Goal: Task Accomplishment & Management: Use online tool/utility

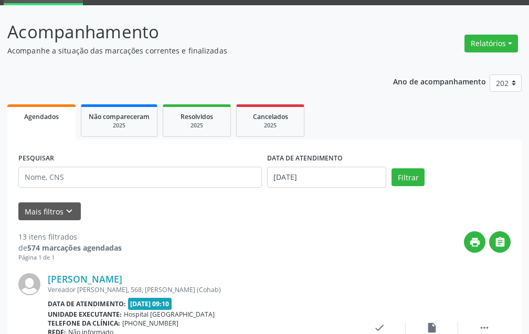
scroll to position [105, 0]
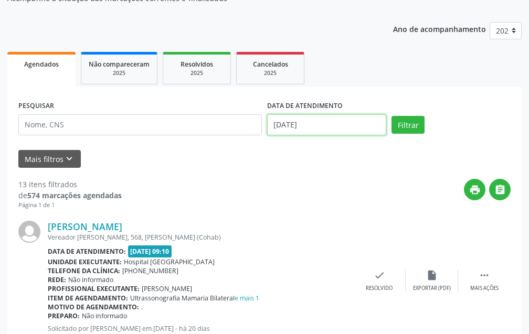
click at [324, 122] on input "[DATE]" at bounding box center [326, 124] width 119 height 21
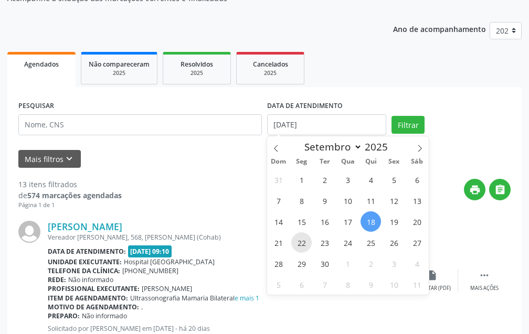
click at [307, 245] on span "22" at bounding box center [301, 242] width 20 height 20
type input "22/09/2025"
click at [307, 245] on span "22" at bounding box center [301, 242] width 20 height 20
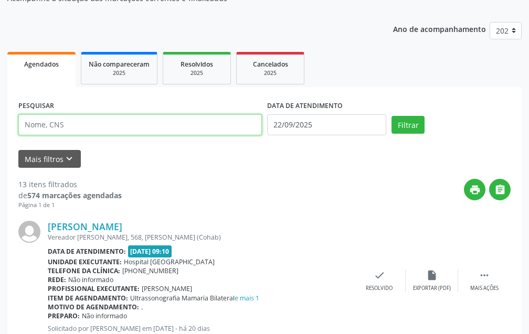
click at [156, 128] on input "text" at bounding box center [139, 124] width 243 height 21
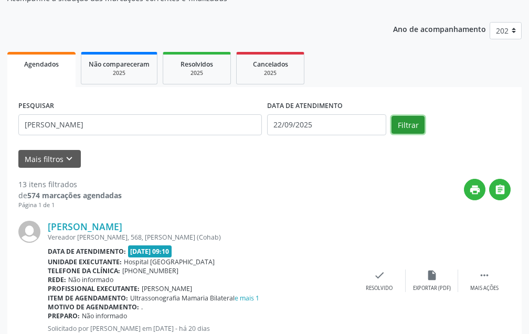
click at [422, 118] on button "Filtrar" at bounding box center [407, 125] width 33 height 18
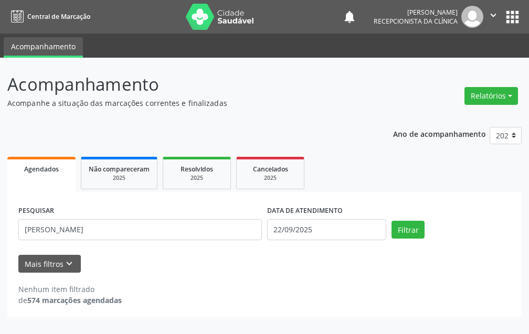
scroll to position [0, 0]
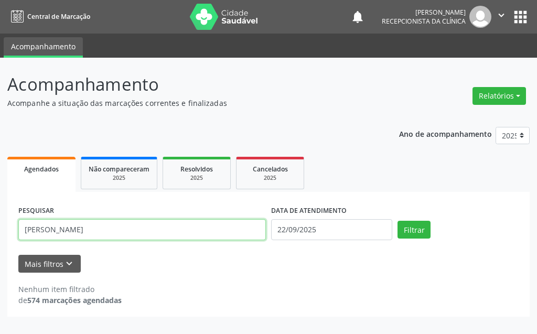
click at [109, 228] on input "[PERSON_NAME]" at bounding box center [142, 229] width 248 height 21
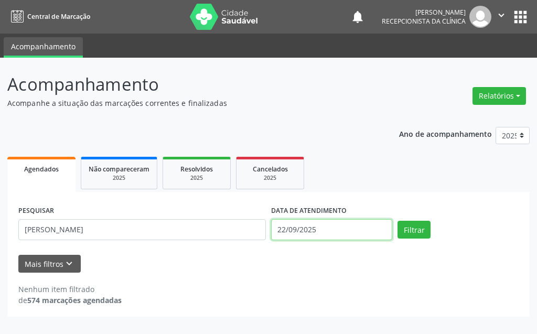
click at [341, 234] on input "22/09/2025" at bounding box center [331, 229] width 121 height 21
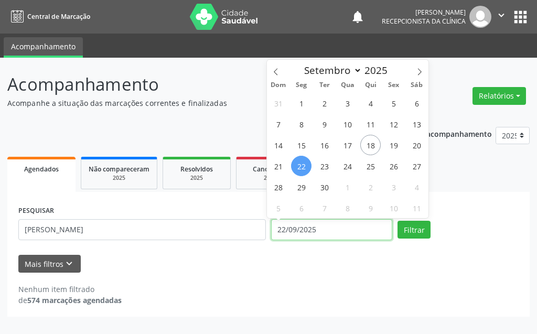
click at [341, 234] on input "22/09/2025" at bounding box center [331, 229] width 121 height 21
click at [424, 237] on button "Filtrar" at bounding box center [414, 230] width 33 height 18
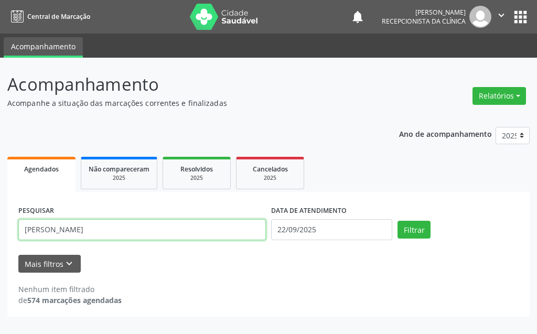
click at [66, 228] on input "[PERSON_NAME]" at bounding box center [142, 229] width 248 height 21
type input "[PERSON_NAME]"
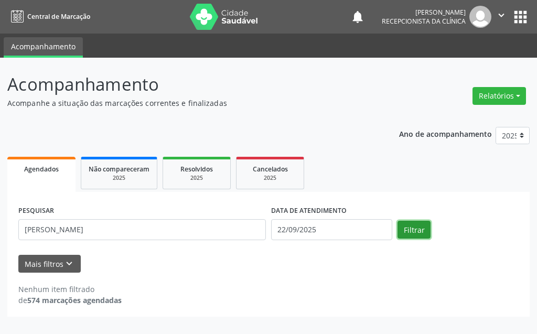
click at [415, 225] on button "Filtrar" at bounding box center [414, 230] width 33 height 18
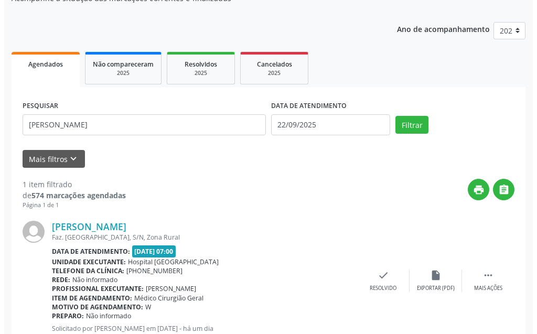
scroll to position [141, 0]
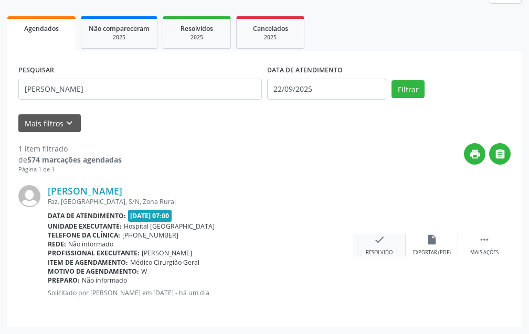
click at [377, 239] on icon "check" at bounding box center [380, 240] width 12 height 12
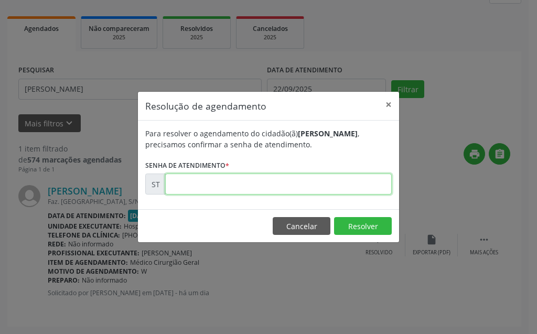
click at [265, 183] on input "text" at bounding box center [278, 184] width 227 height 21
type input "00022530"
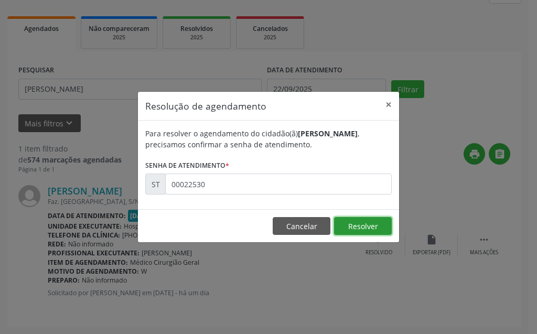
click at [387, 219] on button "Resolver" at bounding box center [363, 226] width 58 height 18
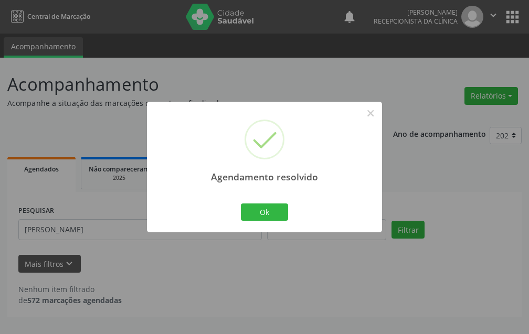
scroll to position [0, 0]
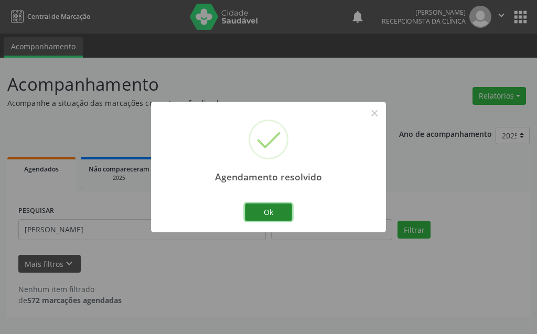
click at [266, 208] on button "Ok" at bounding box center [268, 213] width 47 height 18
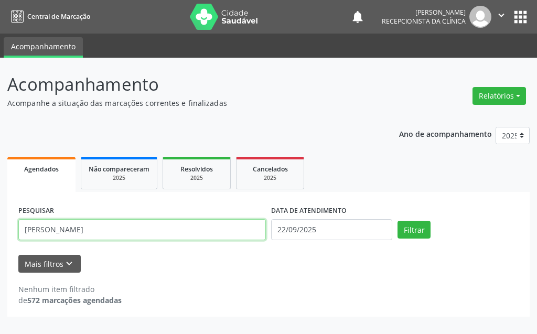
click at [186, 232] on input "[PERSON_NAME]" at bounding box center [142, 229] width 248 height 21
type input "JACIARA"
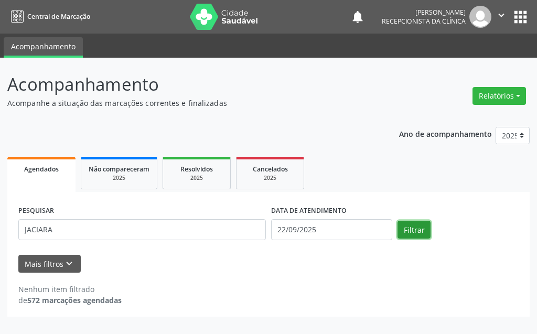
click at [412, 229] on button "Filtrar" at bounding box center [414, 230] width 33 height 18
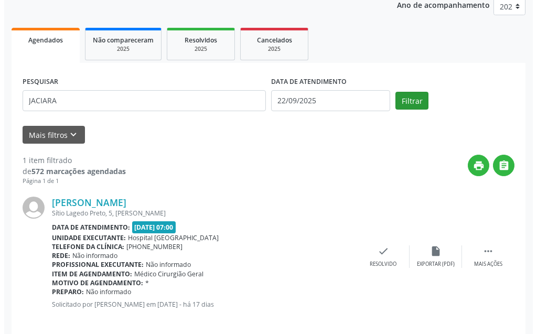
scroll to position [141, 0]
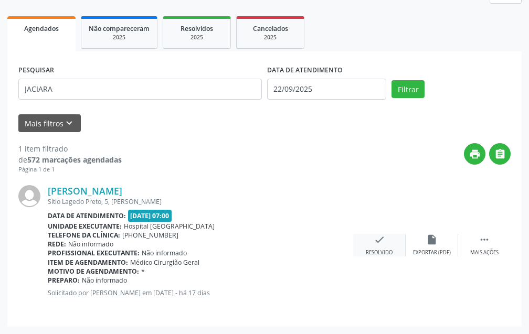
click at [374, 243] on icon "check" at bounding box center [380, 240] width 12 height 12
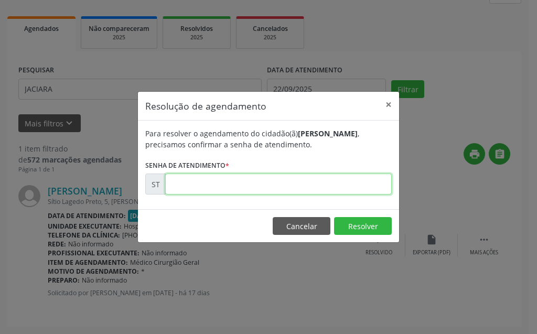
click at [300, 189] on input "text" at bounding box center [278, 184] width 227 height 21
type input "30561998"
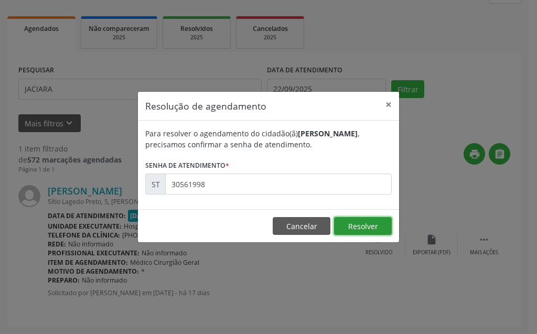
click at [380, 219] on button "Resolver" at bounding box center [363, 226] width 58 height 18
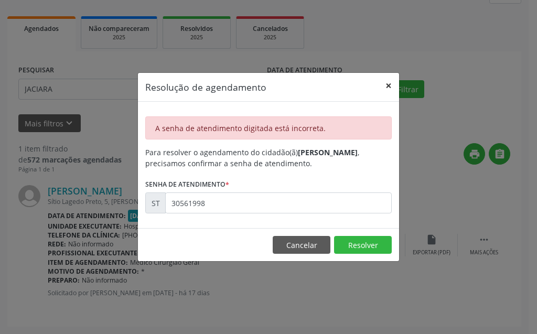
click at [386, 90] on button "×" at bounding box center [388, 86] width 21 height 26
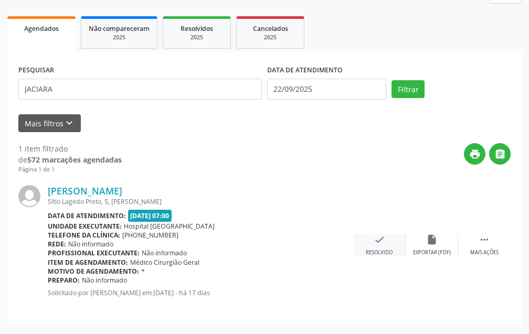
click at [378, 241] on icon "check" at bounding box center [380, 240] width 12 height 12
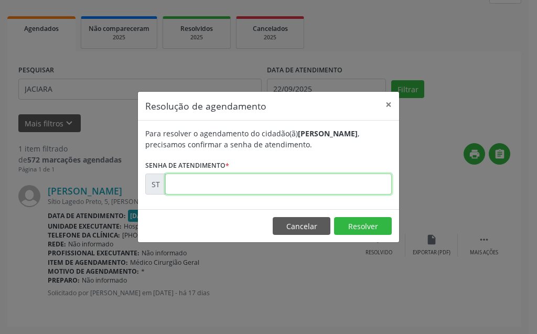
click at [324, 185] on input "text" at bounding box center [278, 184] width 227 height 21
type input "00020530"
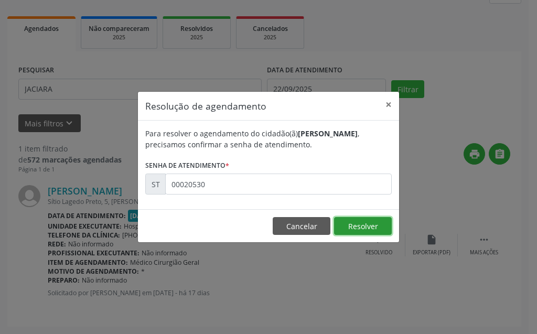
click at [358, 232] on button "Resolver" at bounding box center [363, 226] width 58 height 18
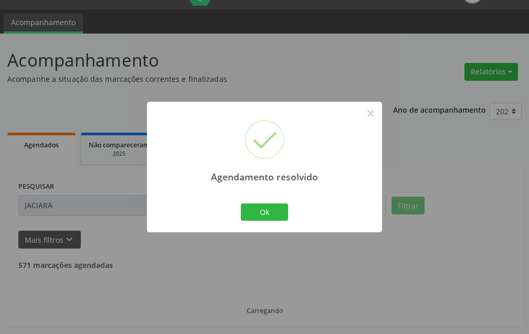
scroll to position [0, 0]
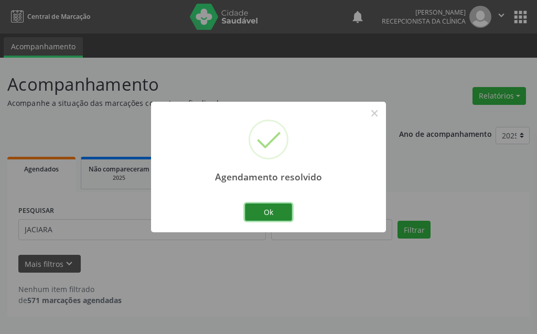
click at [275, 220] on button "Ok" at bounding box center [268, 213] width 47 height 18
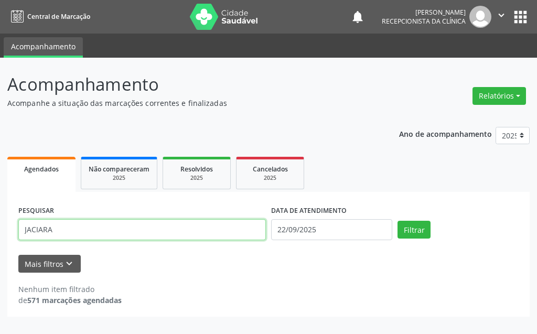
click at [147, 233] on input "JACIARA" at bounding box center [142, 229] width 248 height 21
type input "J"
type input "ALEXS"
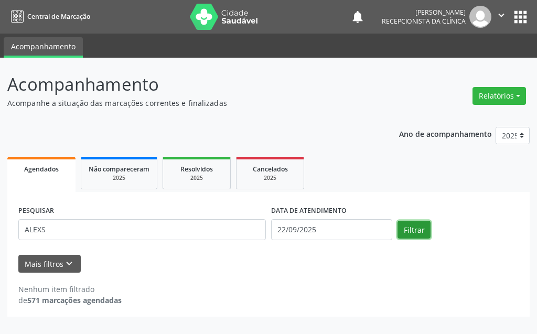
click at [411, 230] on button "Filtrar" at bounding box center [414, 230] width 33 height 18
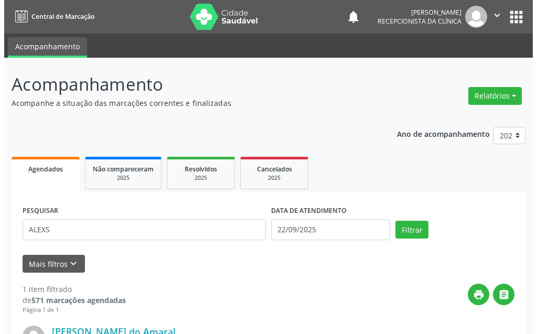
scroll to position [141, 0]
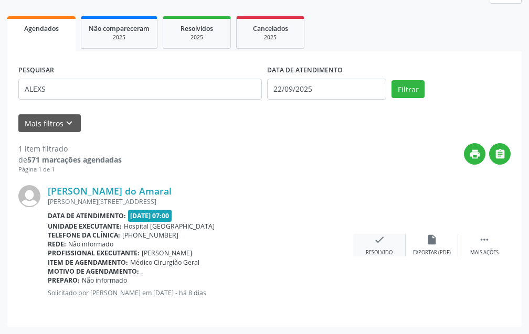
click at [378, 244] on icon "check" at bounding box center [380, 240] width 12 height 12
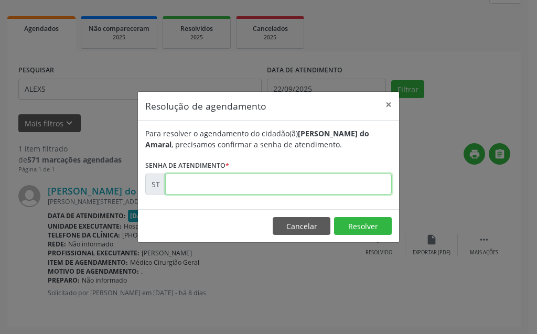
click at [331, 188] on input "text" at bounding box center [278, 184] width 227 height 21
type input "00021752"
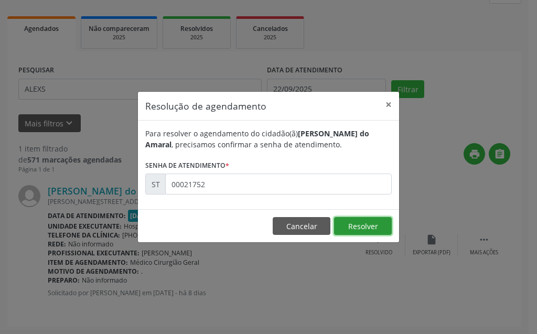
click at [375, 225] on button "Resolver" at bounding box center [363, 226] width 58 height 18
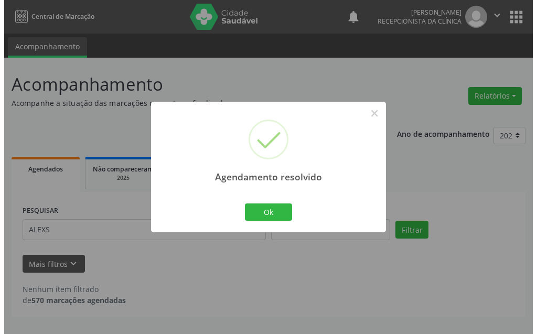
scroll to position [0, 0]
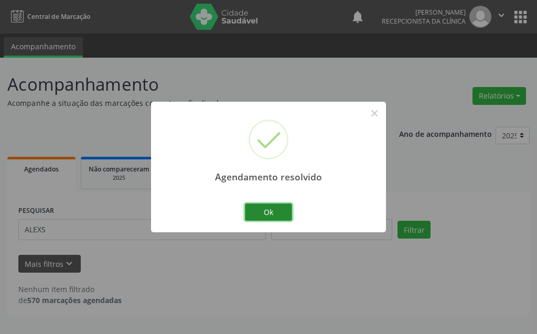
click at [268, 214] on button "Ok" at bounding box center [268, 213] width 47 height 18
